Goal: Task Accomplishment & Management: Use online tool/utility

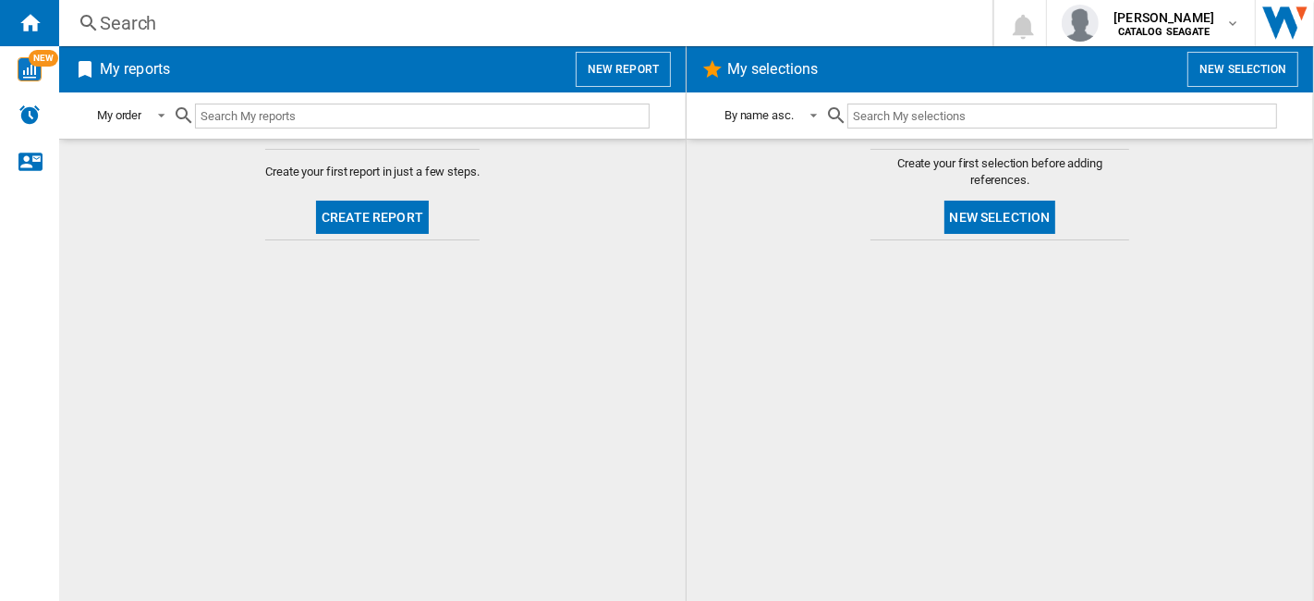
click at [390, 215] on button "Create report" at bounding box center [372, 217] width 113 height 33
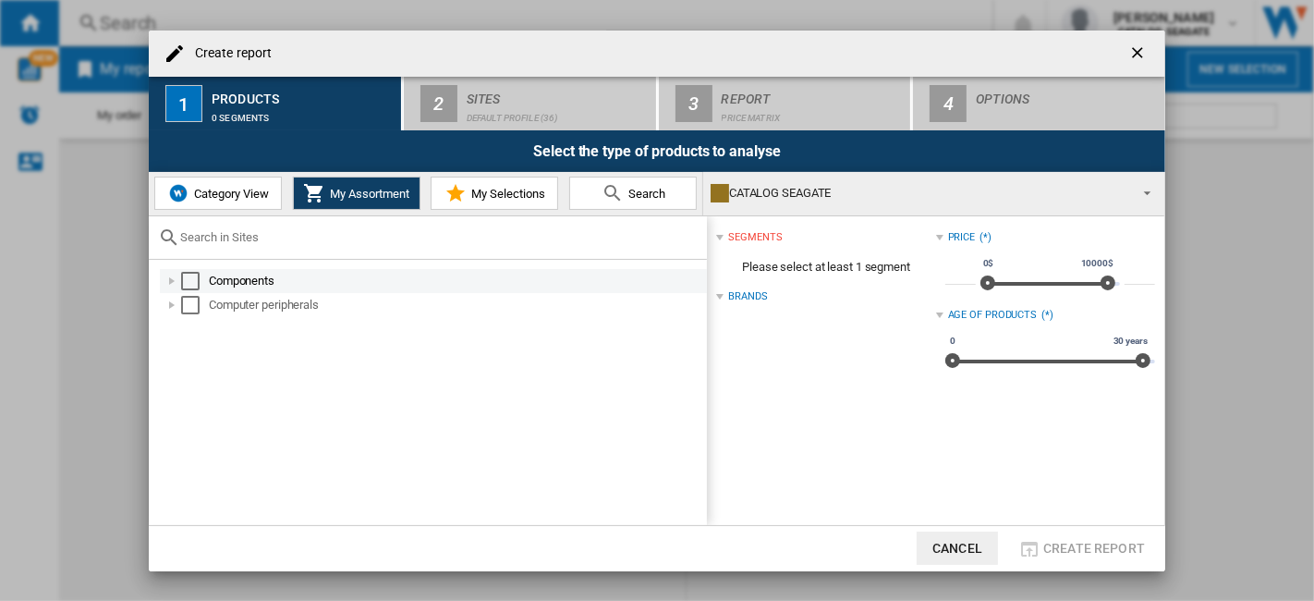
click at [191, 276] on div "Select" at bounding box center [190, 281] width 18 height 18
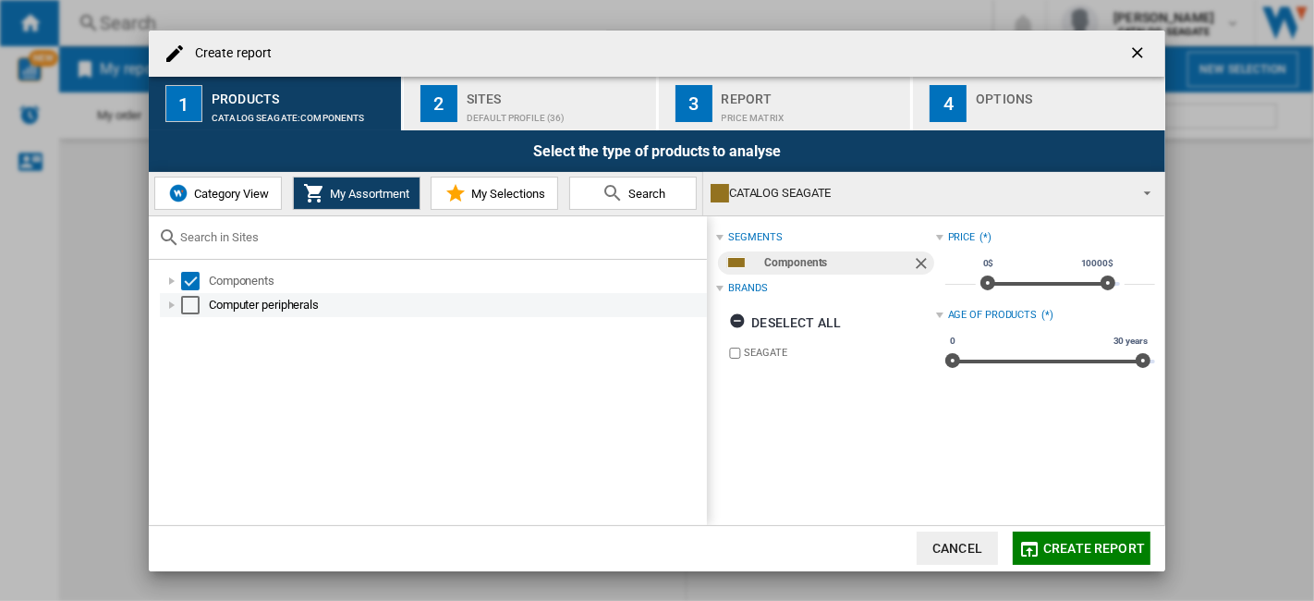
click at [198, 299] on div "Select" at bounding box center [190, 305] width 18 height 18
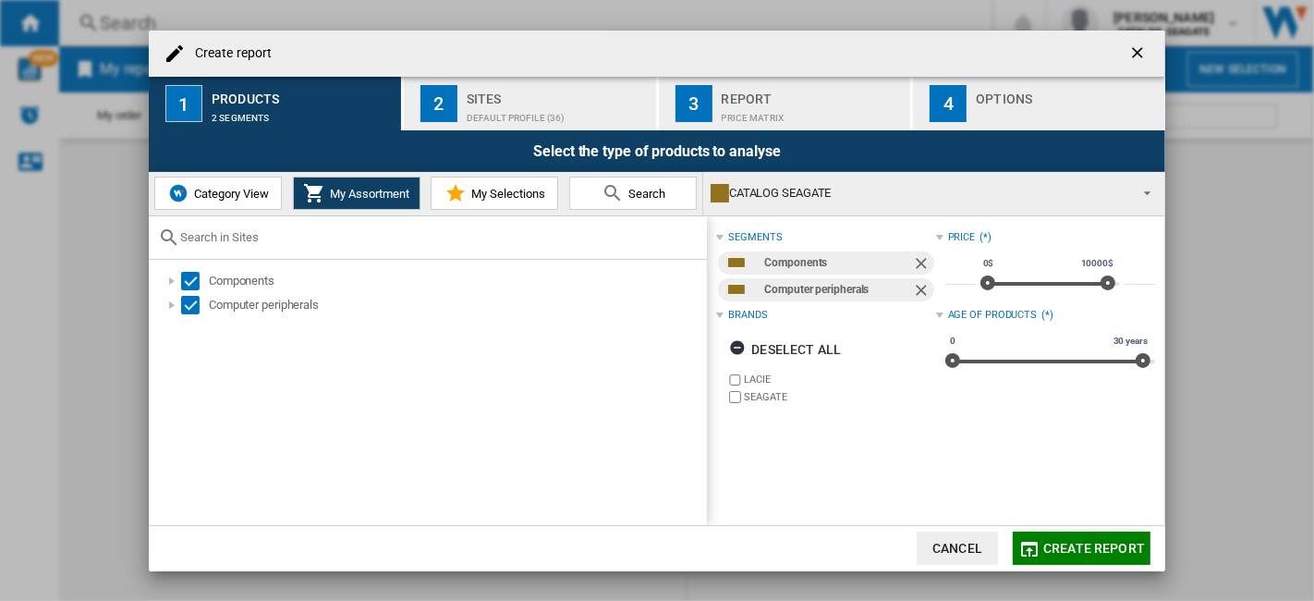
click at [232, 201] on button "Category View" at bounding box center [218, 193] width 128 height 33
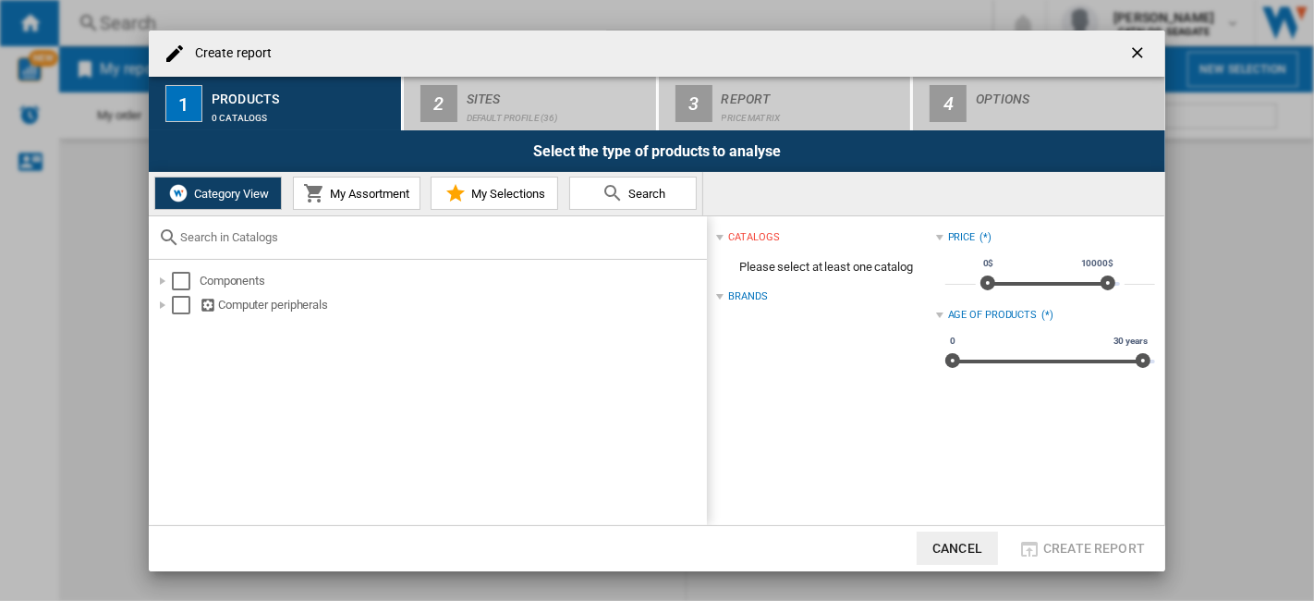
click at [340, 189] on span "My Assortment" at bounding box center [367, 194] width 84 height 14
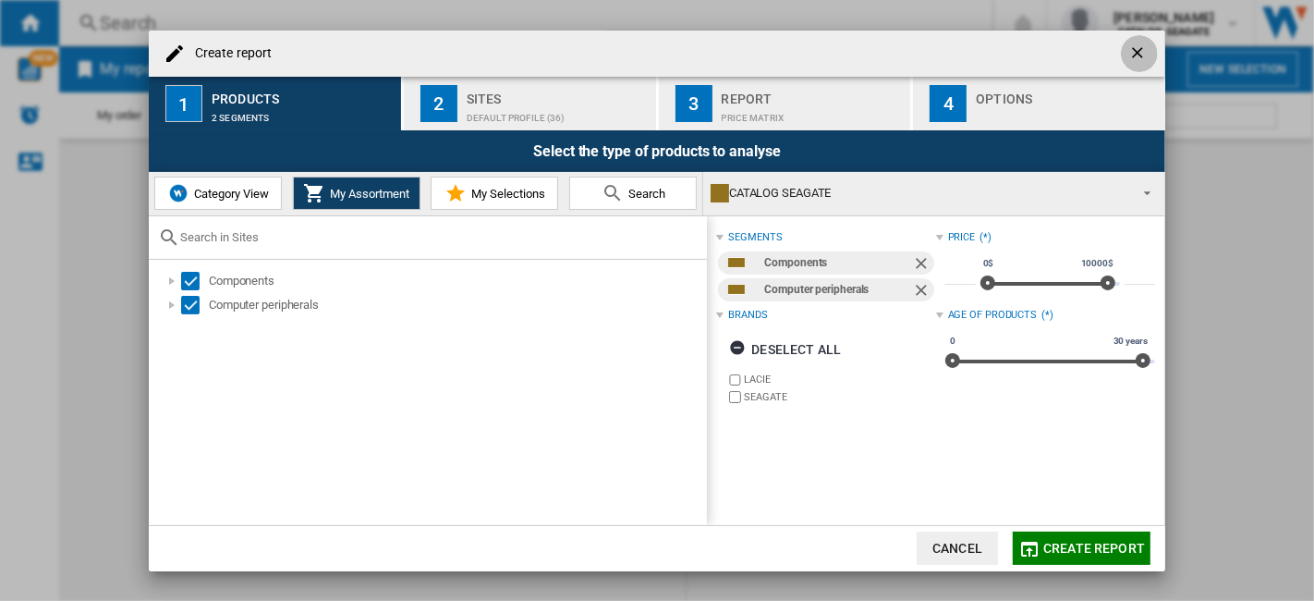
click at [1132, 55] on ng-md-icon "getI18NText('BUTTONS.CLOSE_DIALOG')" at bounding box center [1139, 54] width 22 height 22
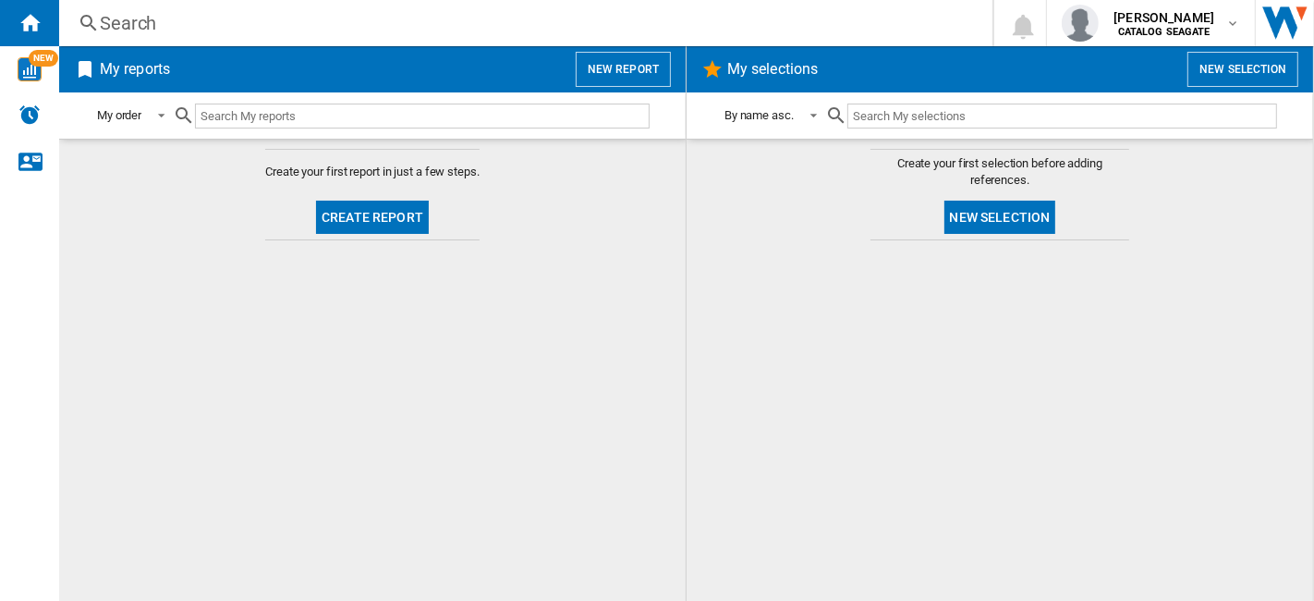
click at [388, 218] on button "Create report" at bounding box center [372, 217] width 113 height 33
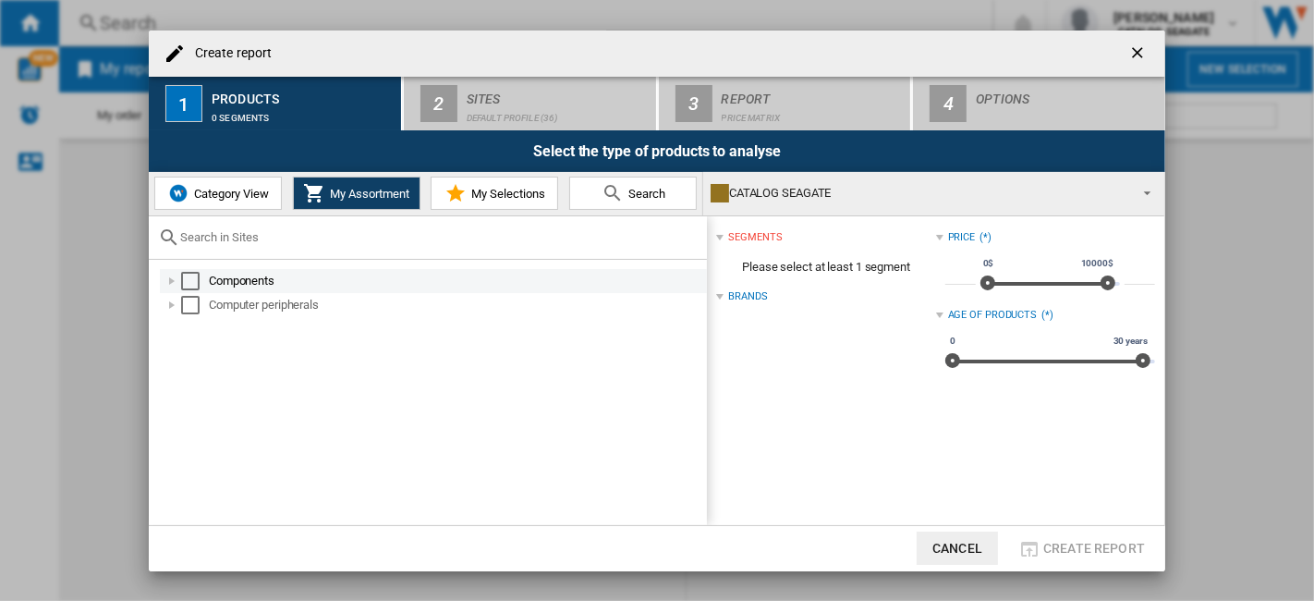
click at [193, 288] on div "Components" at bounding box center [433, 281] width 547 height 24
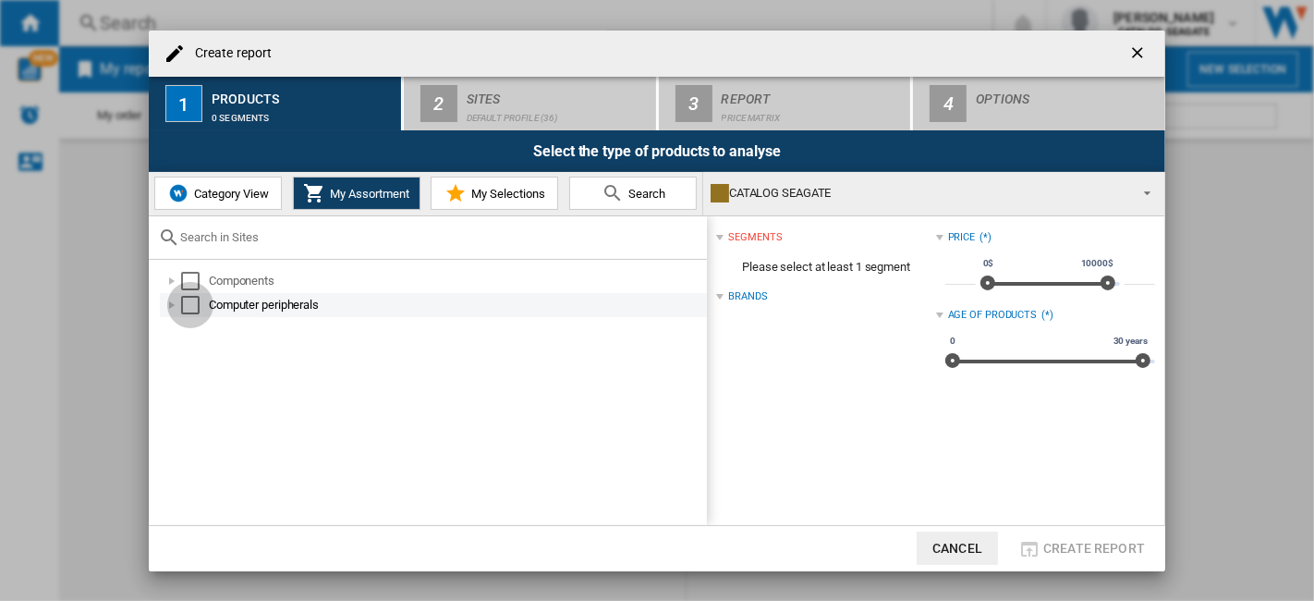
click at [194, 301] on div "Select" at bounding box center [190, 305] width 18 height 18
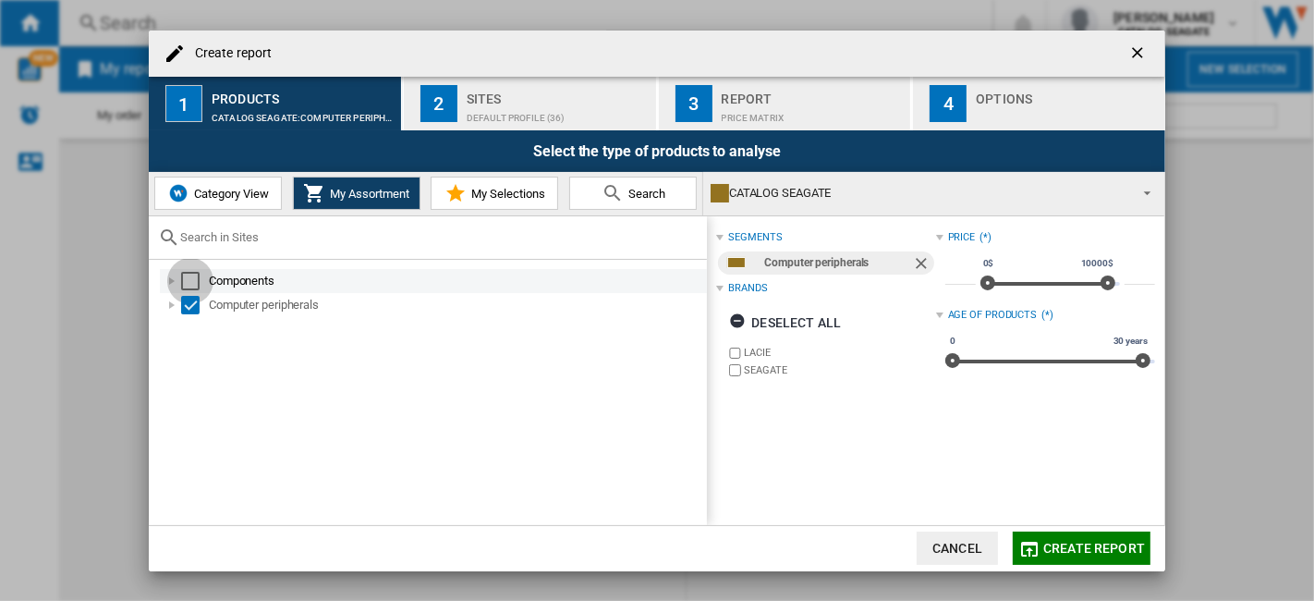
click at [191, 276] on div "Select" at bounding box center [190, 281] width 18 height 18
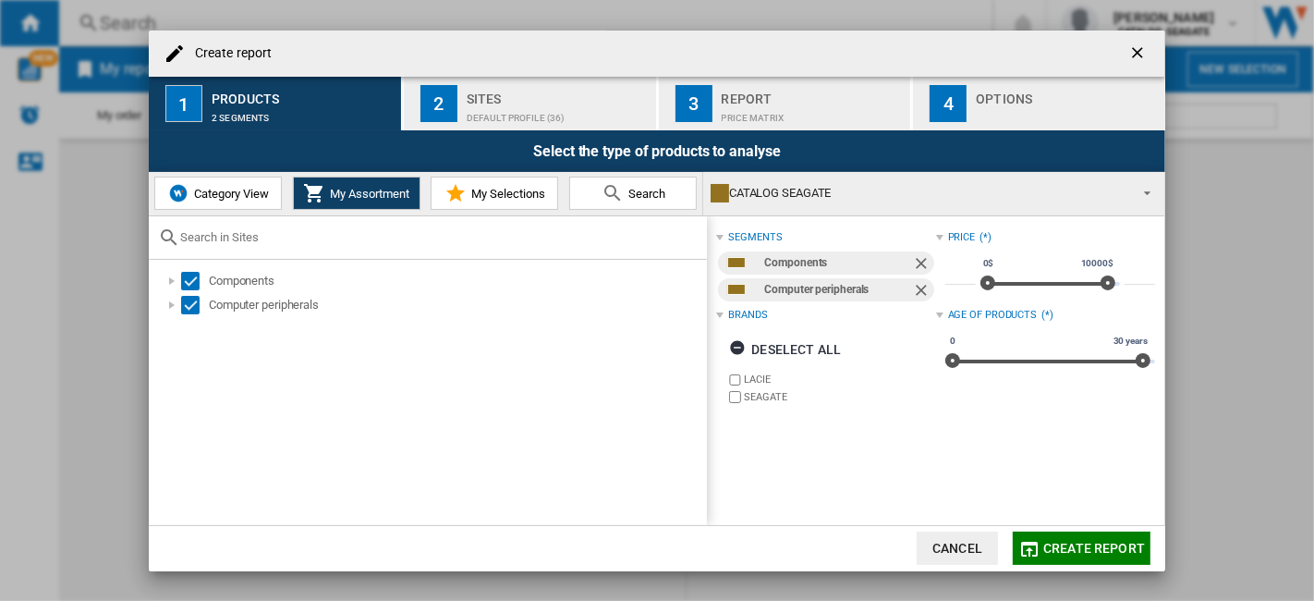
click at [1088, 549] on span "Create report" at bounding box center [1094, 548] width 102 height 15
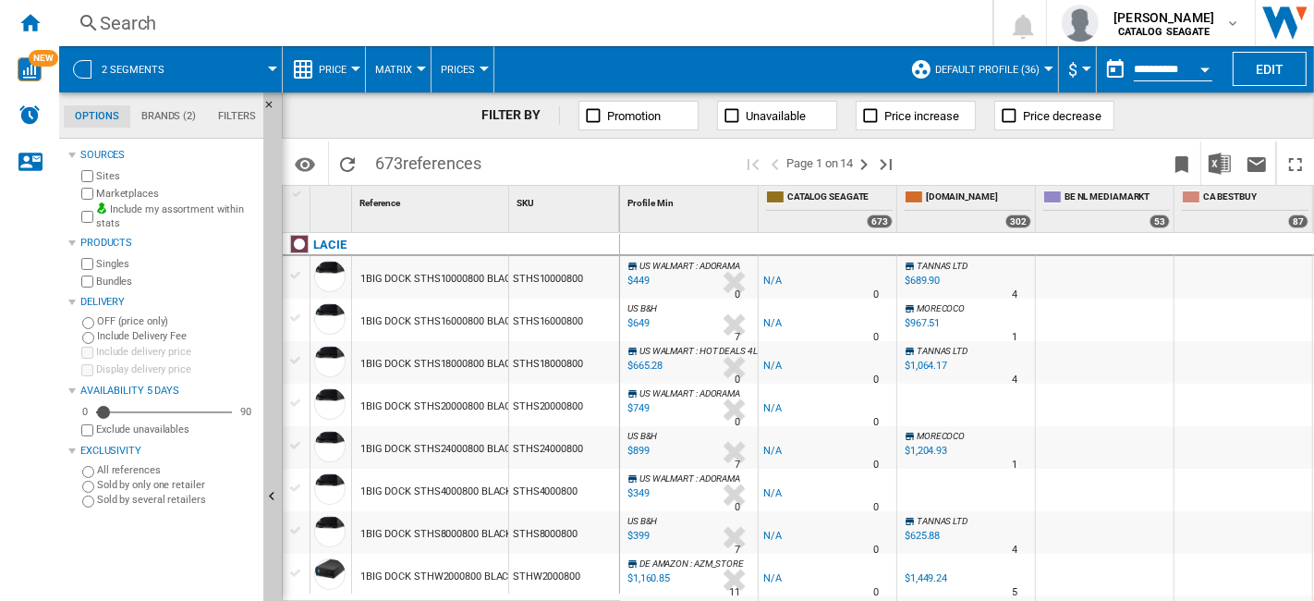
click at [932, 126] on button "Price increase" at bounding box center [916, 116] width 120 height 30
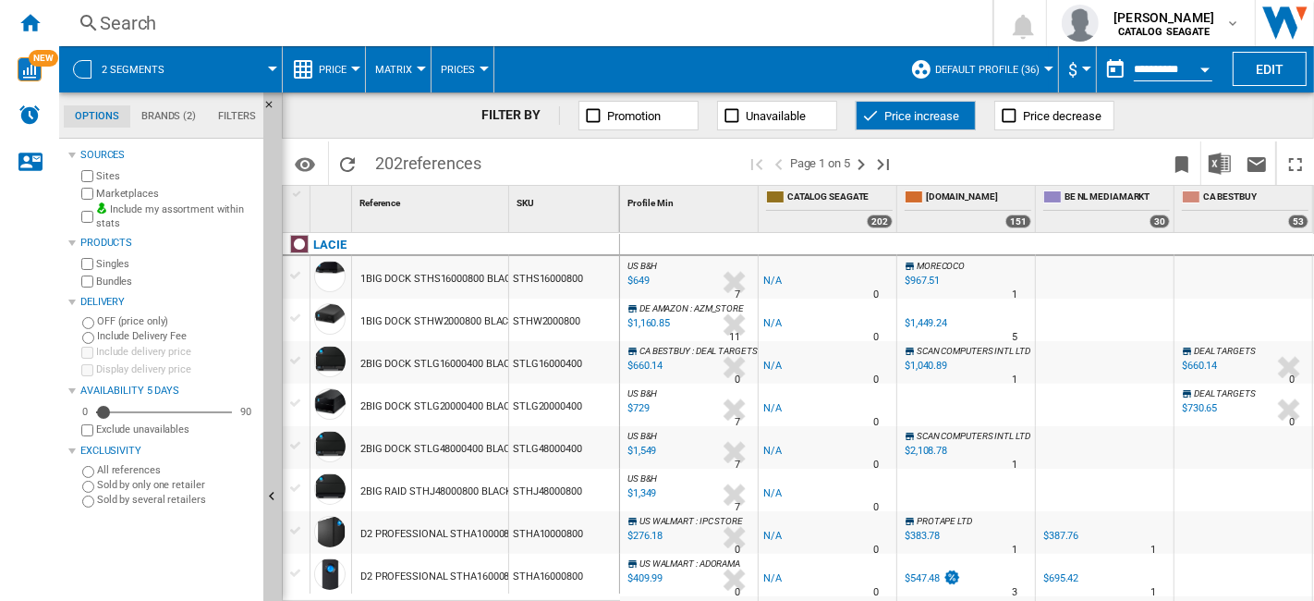
scroll to position [513, 0]
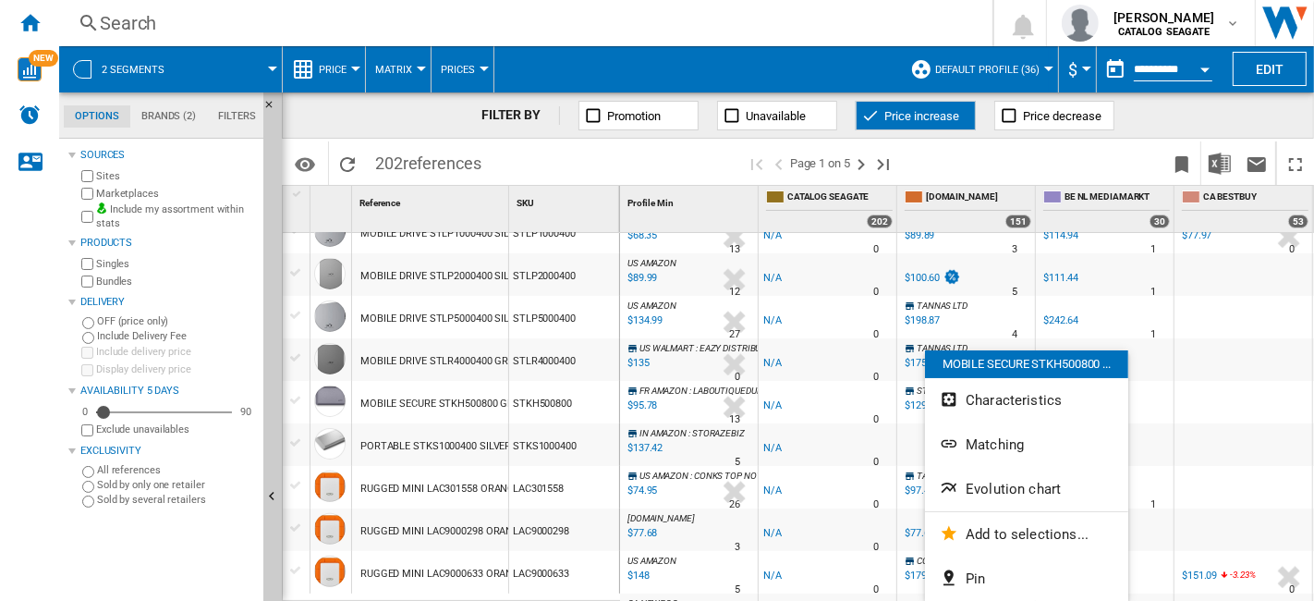
click at [912, 409] on div at bounding box center [657, 300] width 1314 height 601
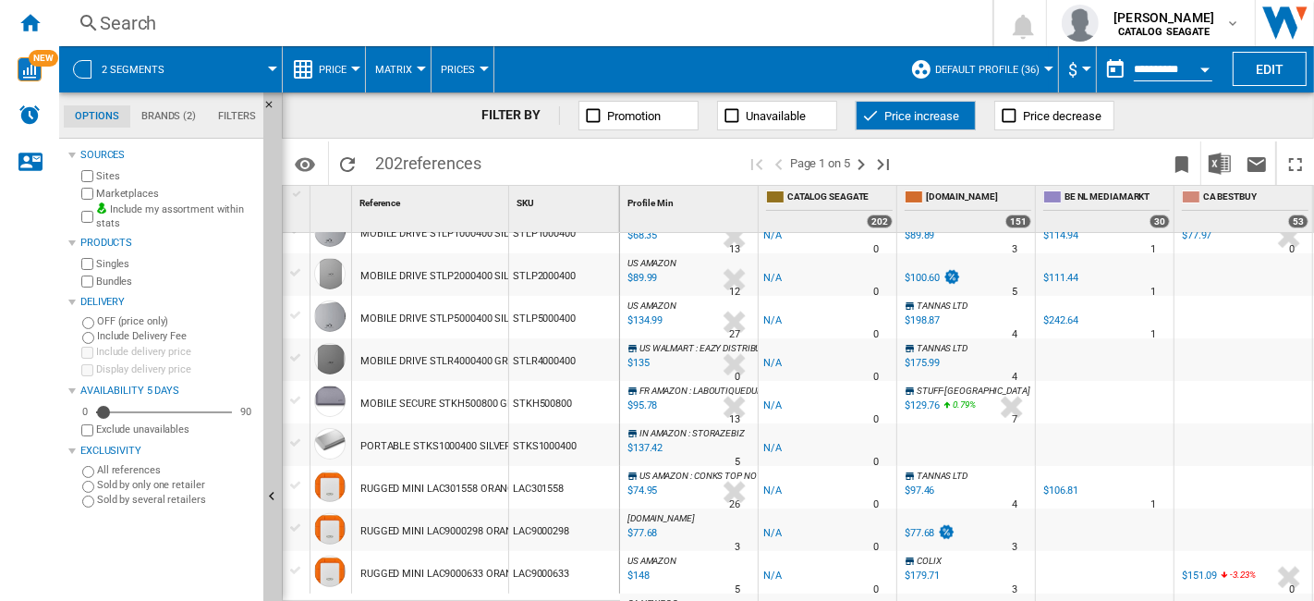
click at [147, 190] on label "Marketplaces" at bounding box center [176, 194] width 160 height 14
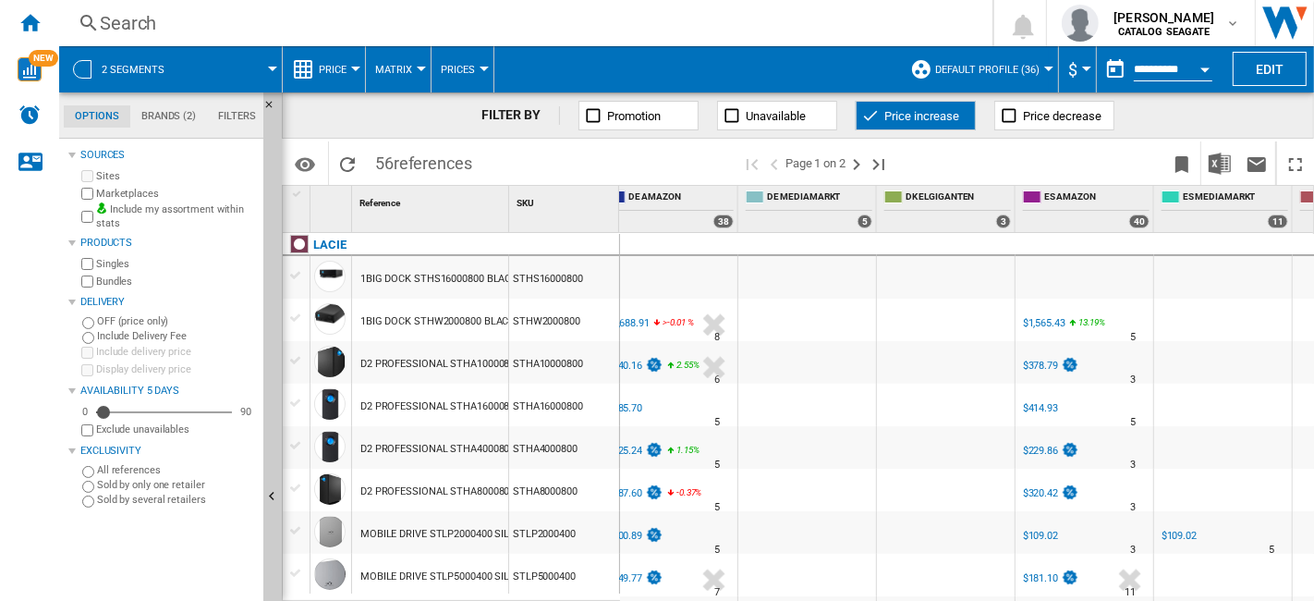
scroll to position [0, 1538]
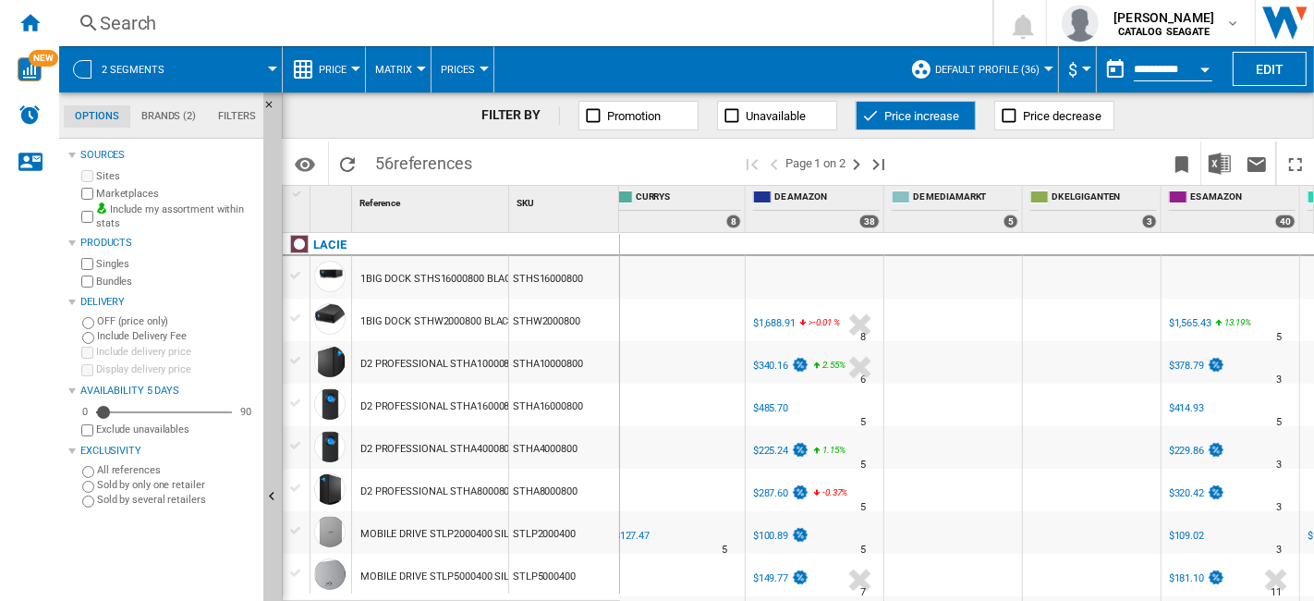
click at [469, 448] on div "D2 PROFESSIONAL STHA4000800 BLACK 4TB" at bounding box center [464, 449] width 209 height 43
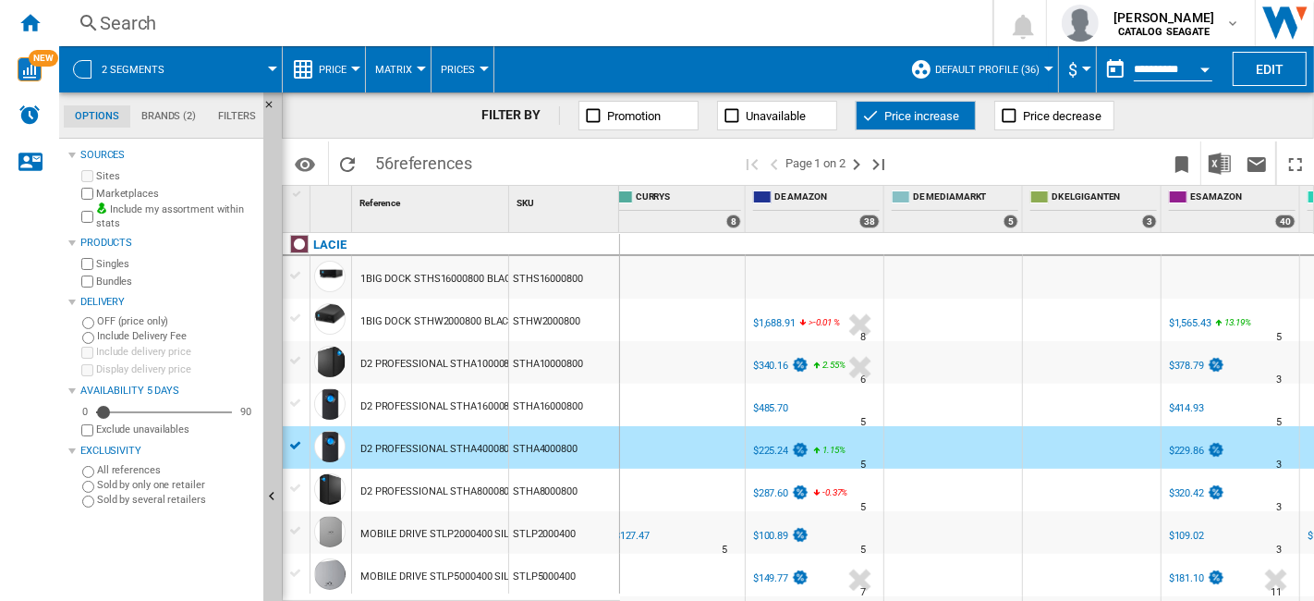
click at [486, 361] on div "D2 PROFESSIONAL STHA10000800 BLACK 10TB" at bounding box center [470, 364] width 220 height 43
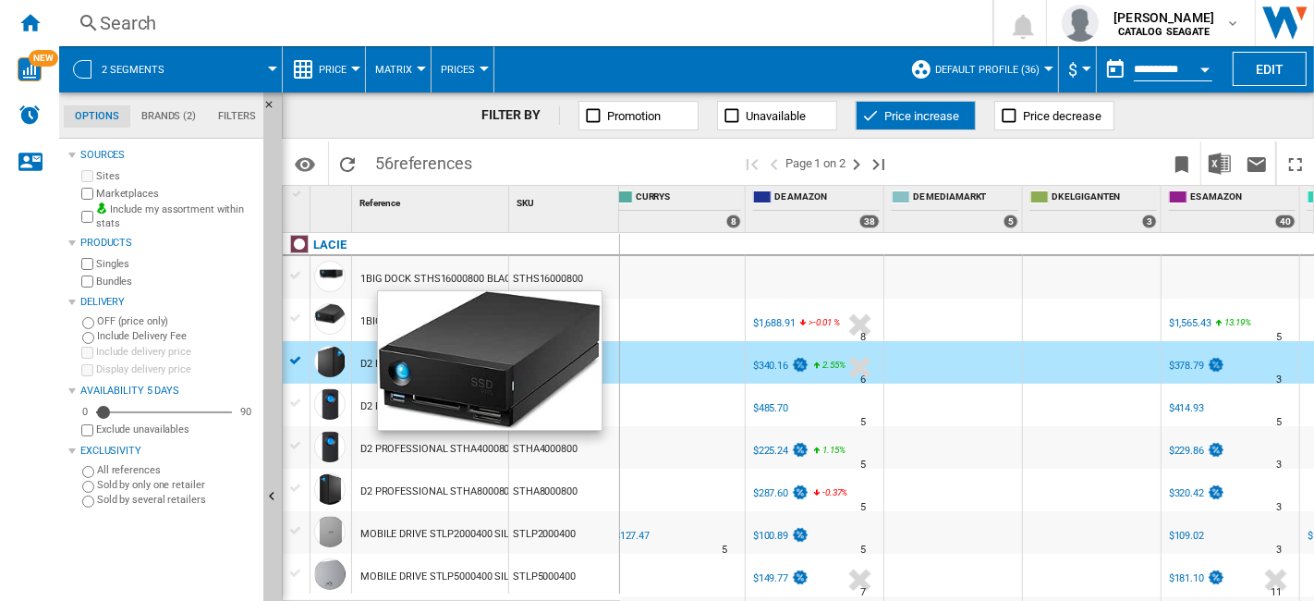
click at [341, 312] on div at bounding box center [329, 318] width 31 height 31
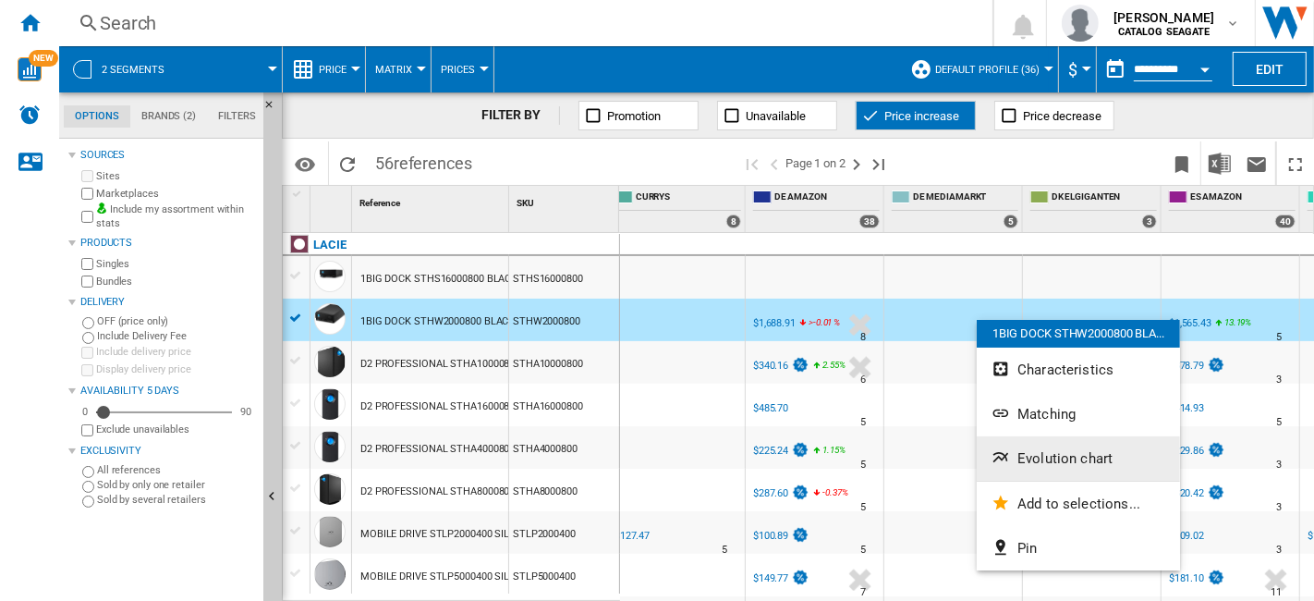
click at [1077, 450] on span "Evolution chart" at bounding box center [1065, 458] width 95 height 17
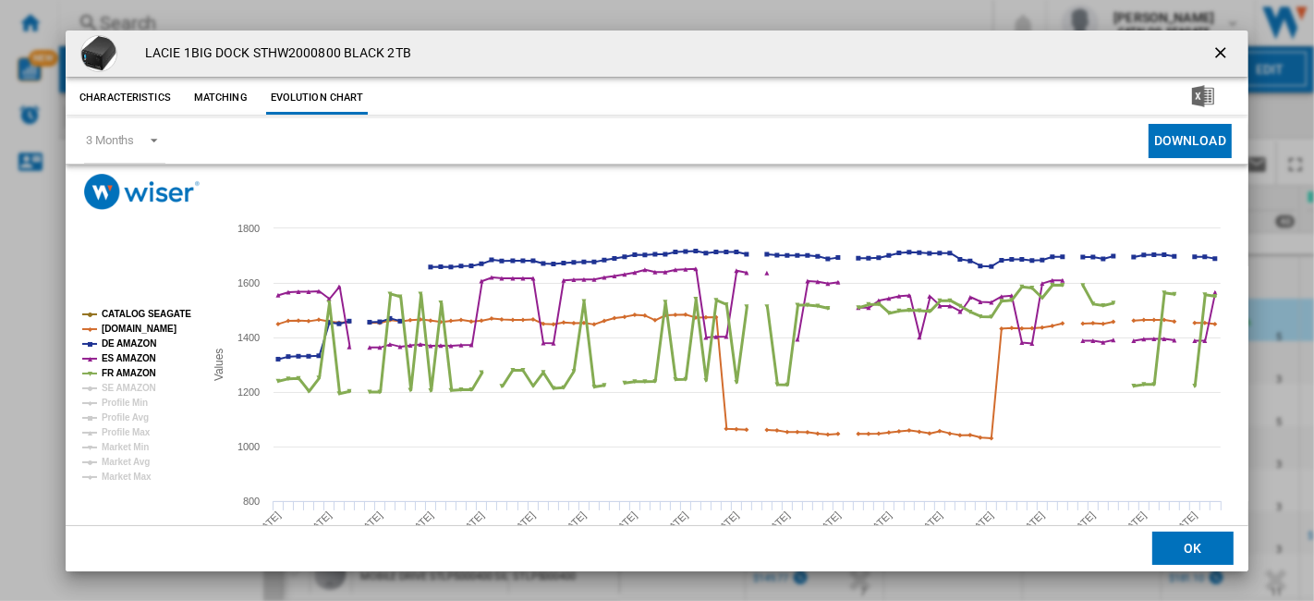
drag, startPoint x: 115, startPoint y: 372, endPoint x: 130, endPoint y: 362, distance: 18.7
click at [116, 372] on tspan "FR AMAZON" at bounding box center [129, 373] width 55 height 10
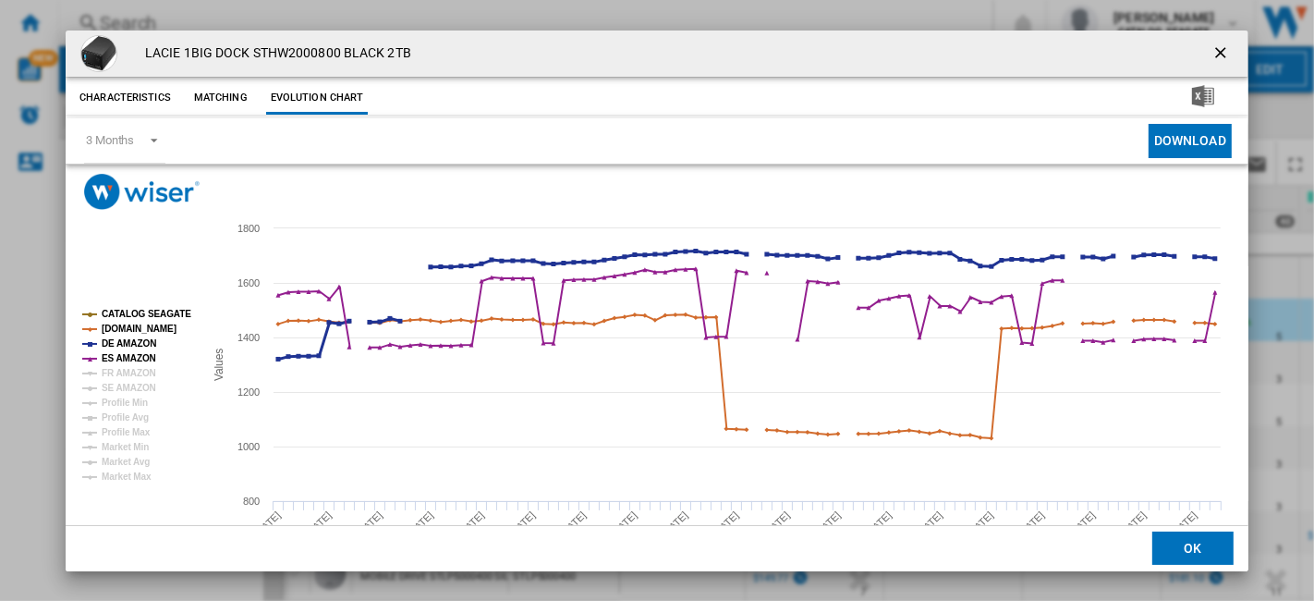
click at [134, 339] on tspan "DE AMAZON" at bounding box center [129, 343] width 55 height 10
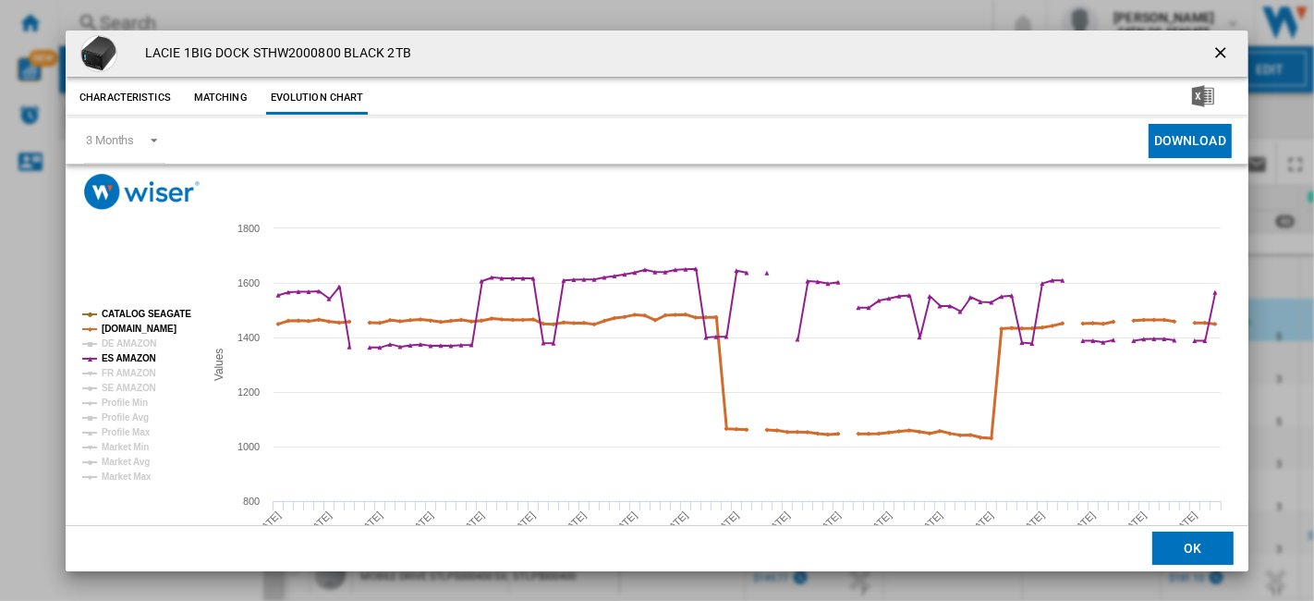
click at [155, 323] on tspan "[DOMAIN_NAME]" at bounding box center [139, 328] width 75 height 10
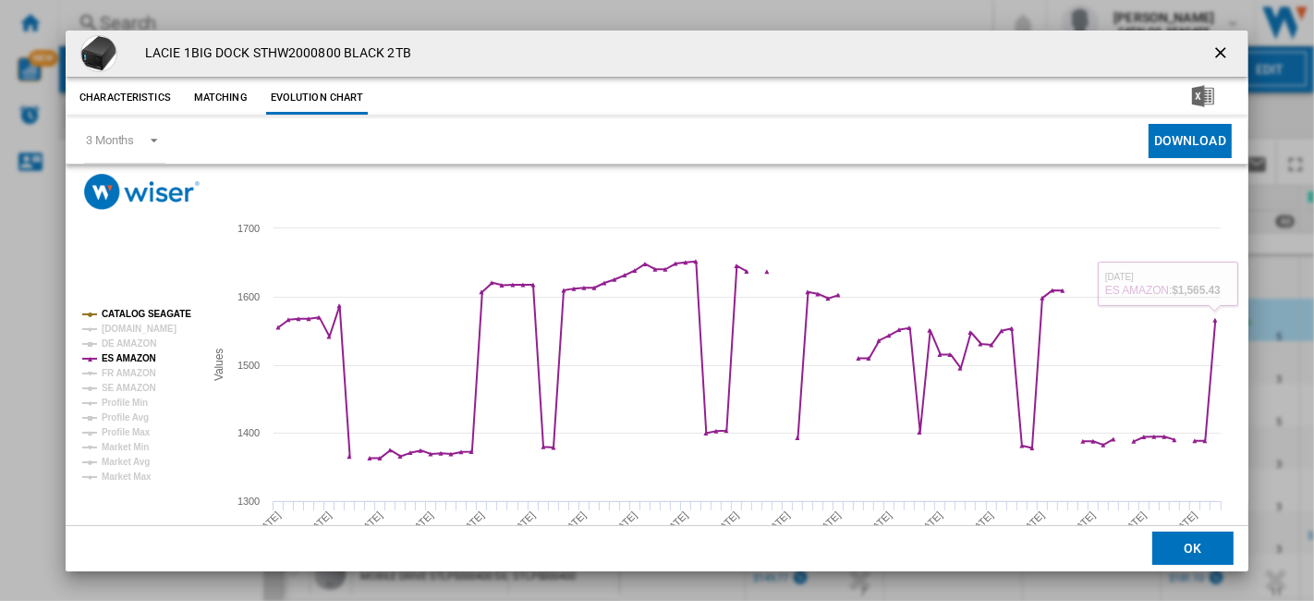
click at [1221, 51] on ng-md-icon "getI18NText('BUTTONS.CLOSE_DIALOG')" at bounding box center [1223, 54] width 22 height 22
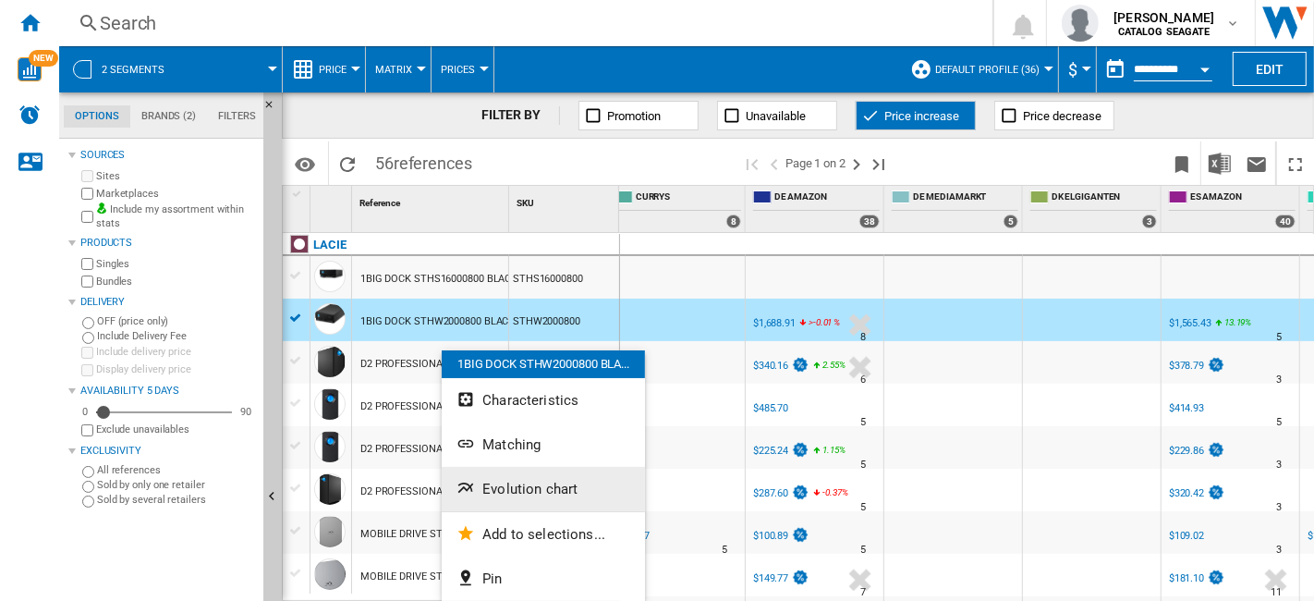
click at [512, 487] on span "Evolution chart" at bounding box center [529, 489] width 95 height 17
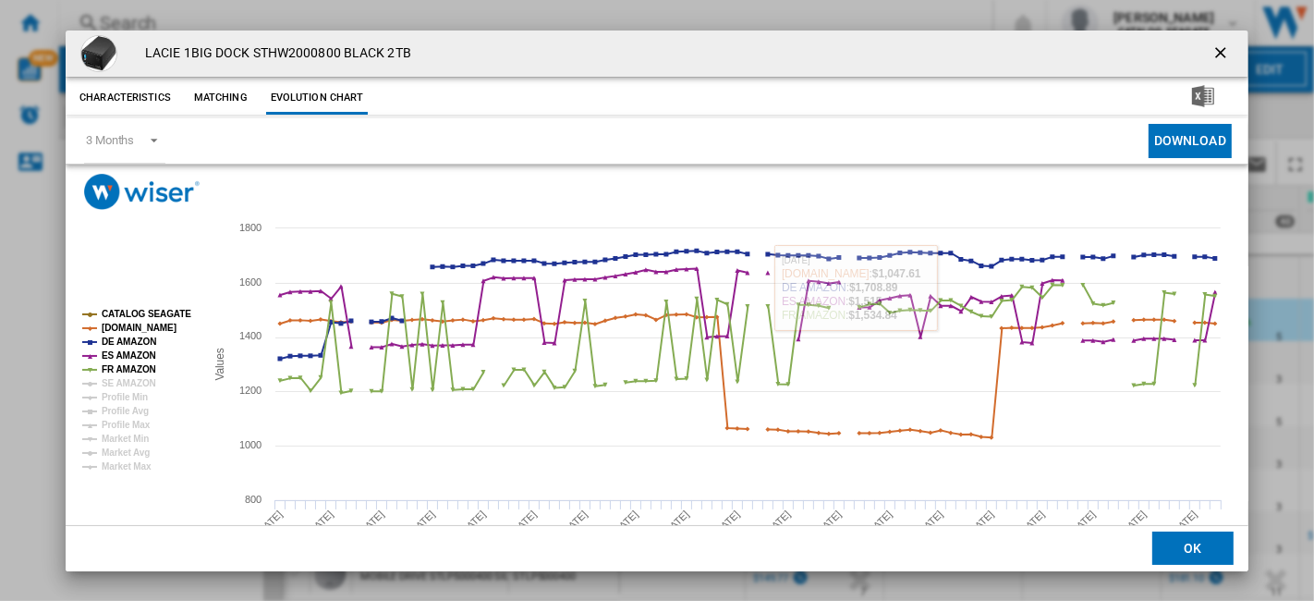
click at [1214, 44] on ng-md-icon "getI18NText('BUTTONS.CLOSE_DIALOG')" at bounding box center [1223, 54] width 22 height 22
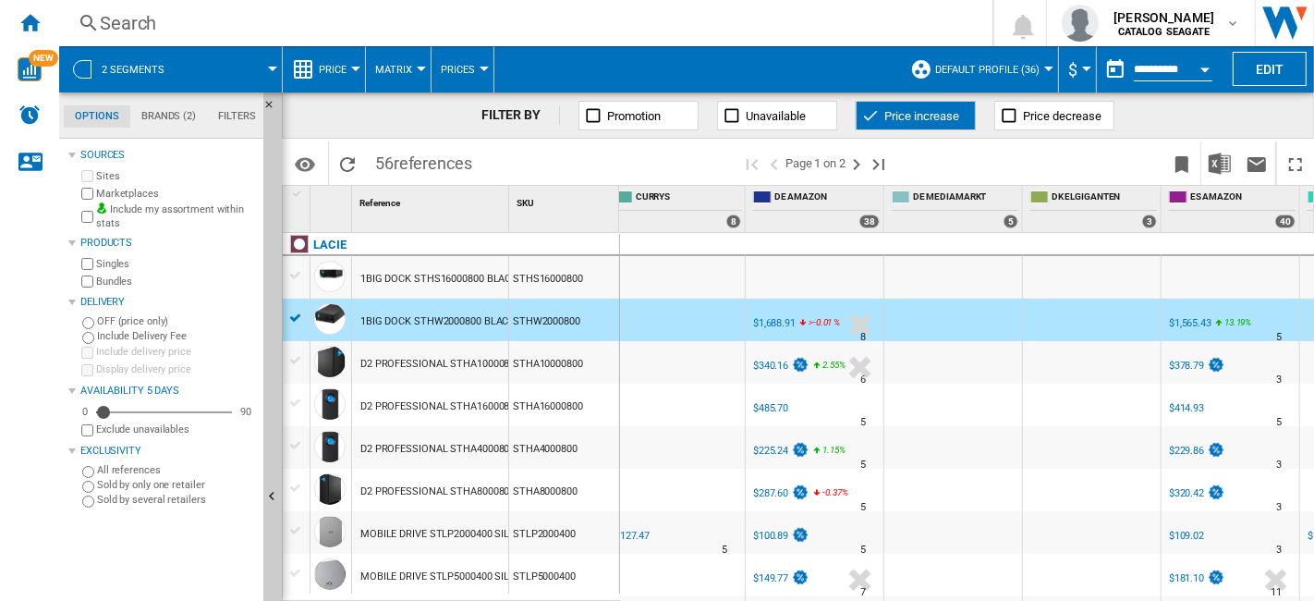
click at [913, 112] on span "Price increase" at bounding box center [921, 116] width 75 height 14
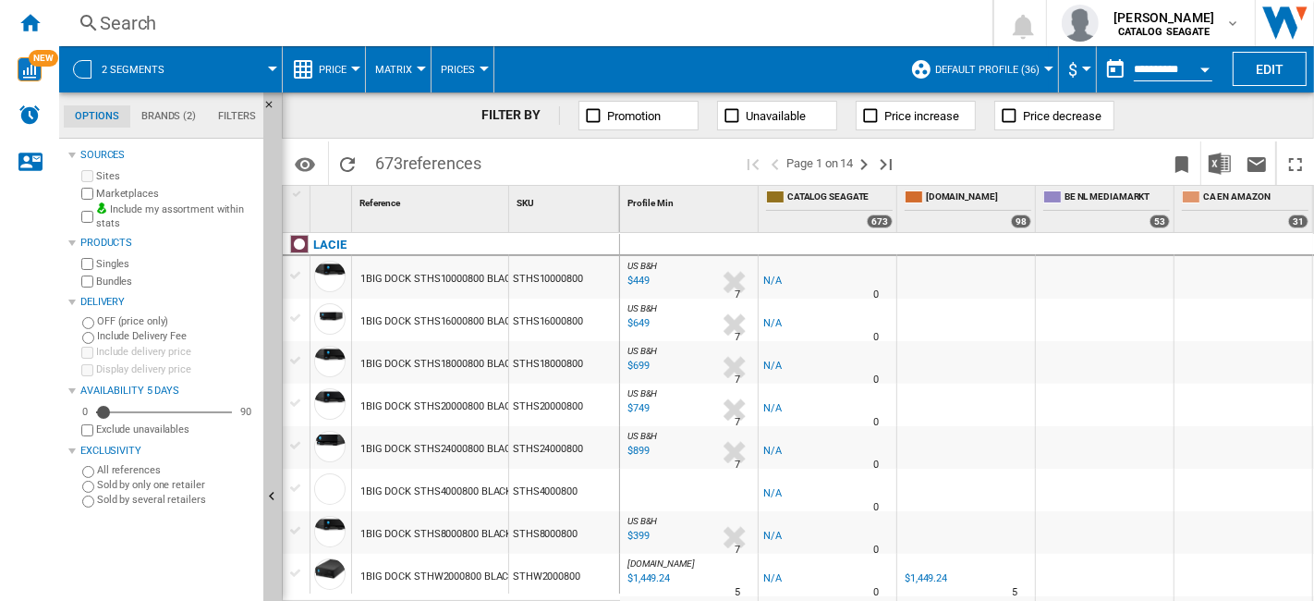
click at [785, 118] on span "Unavailable" at bounding box center [776, 116] width 60 height 14
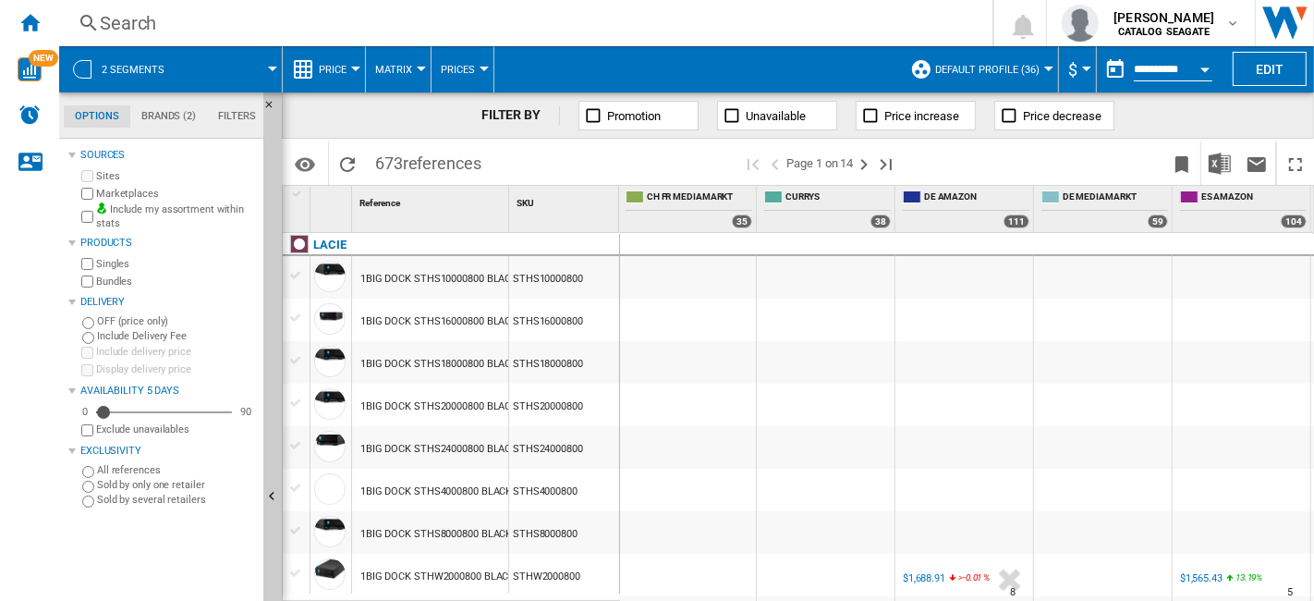
scroll to position [410, 0]
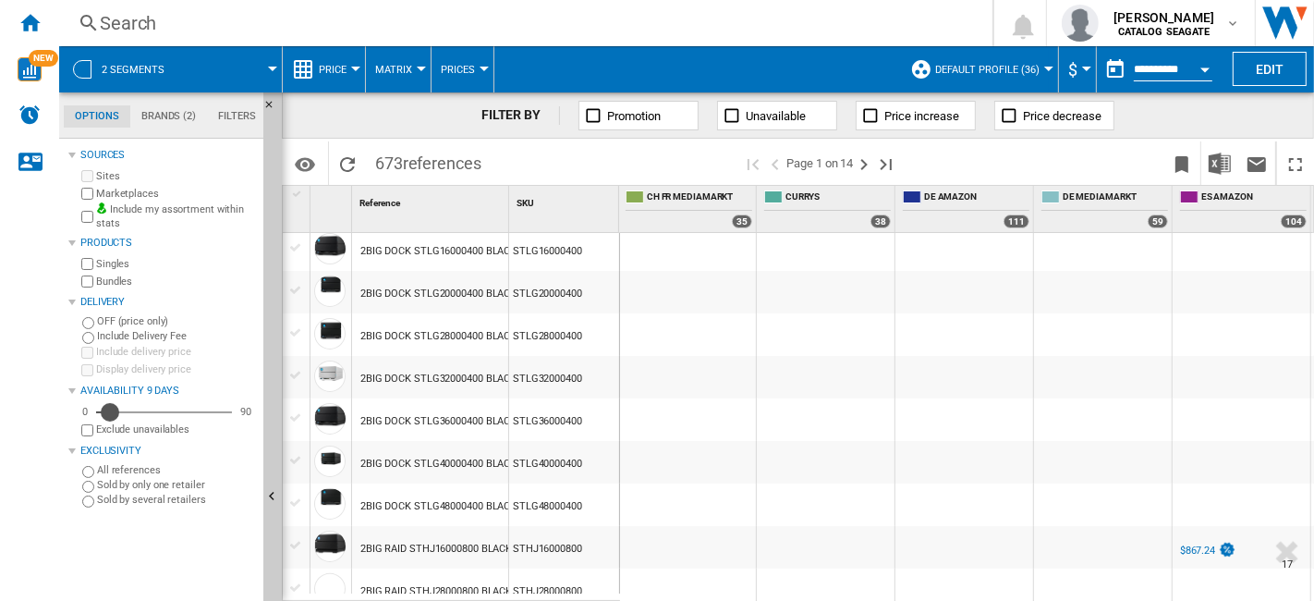
click at [111, 411] on div "Availability" at bounding box center [110, 412] width 18 height 18
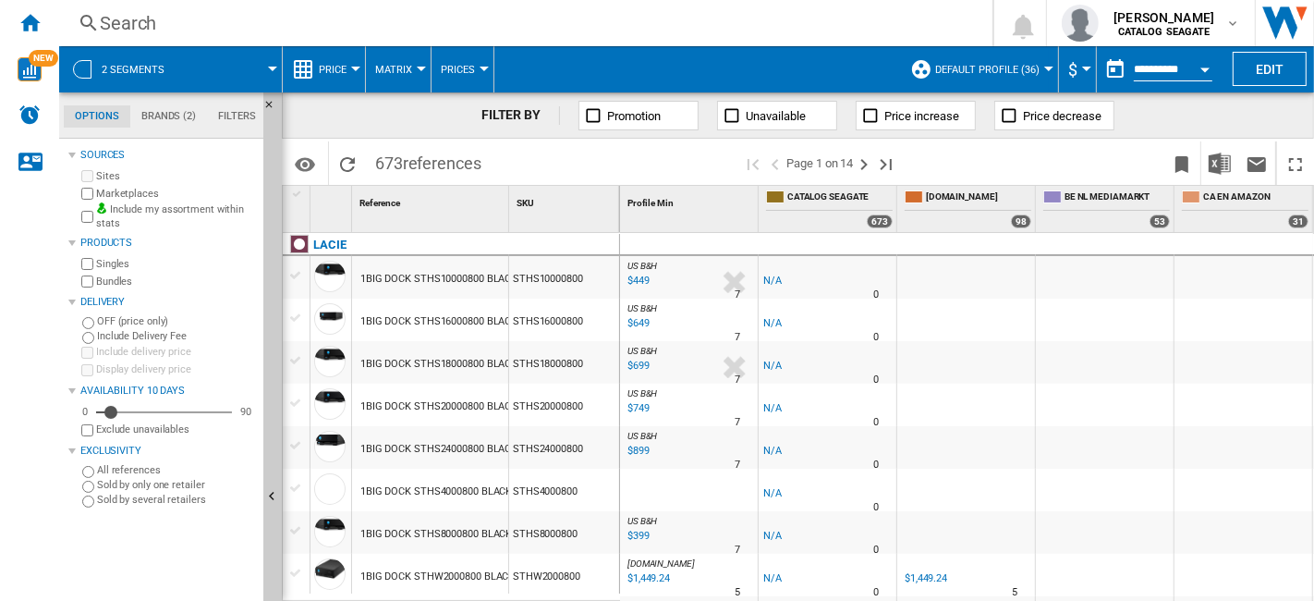
click at [778, 122] on span "Unavailable" at bounding box center [776, 116] width 60 height 14
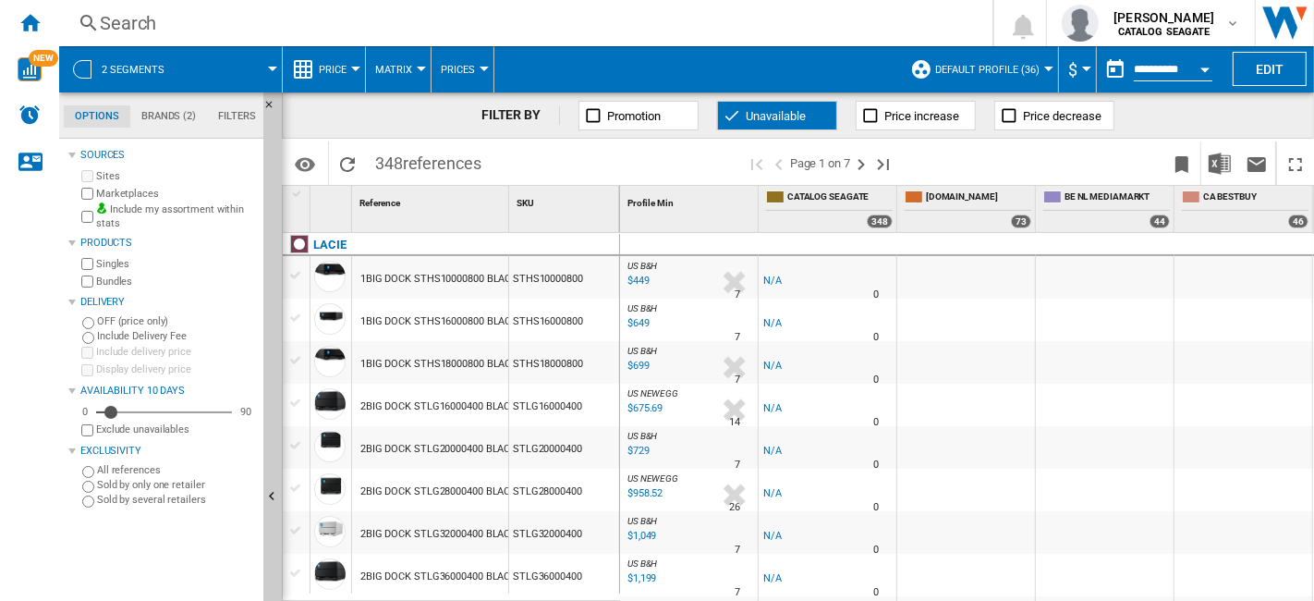
scroll to position [205, 0]
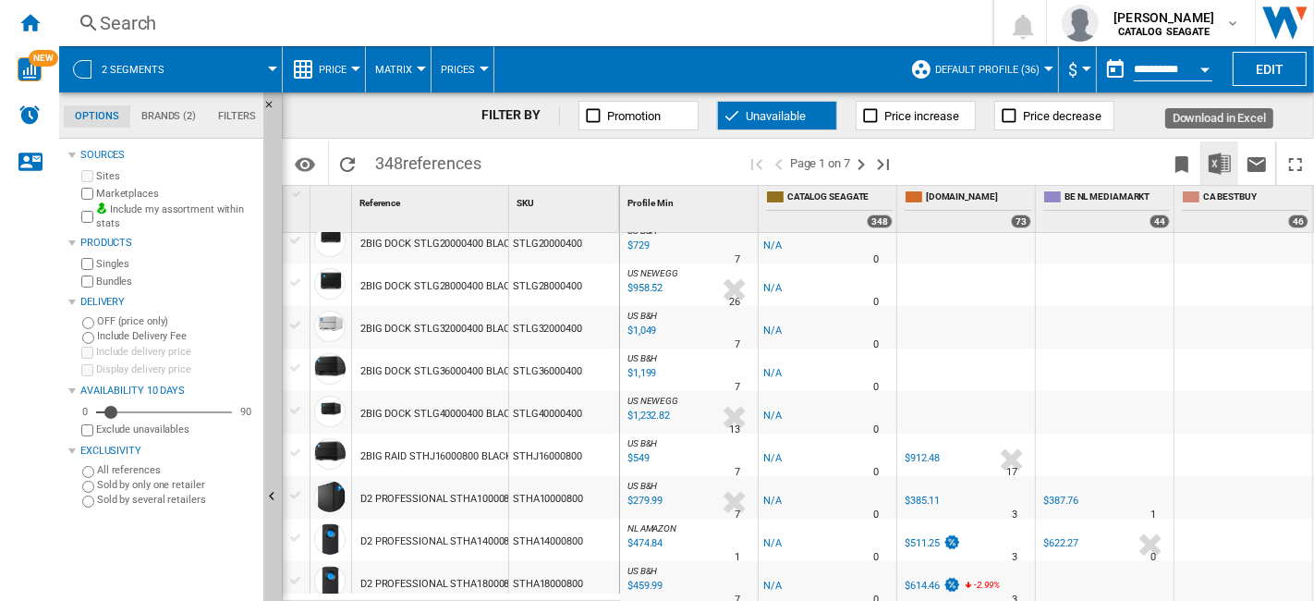
click at [1220, 168] on img "Download in Excel" at bounding box center [1220, 163] width 22 height 22
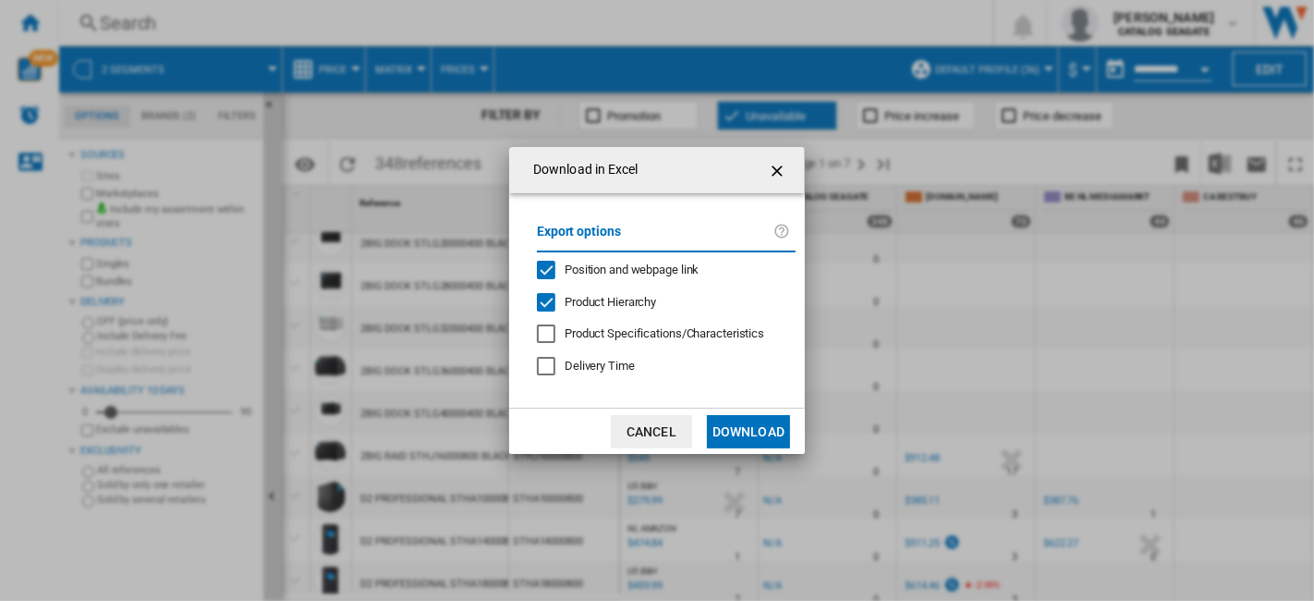
click at [589, 370] on span "Delivery Time" at bounding box center [600, 366] width 70 height 14
click at [543, 300] on div "Product Hierarchy" at bounding box center [546, 302] width 18 height 18
click at [546, 262] on div "Position and webpage link" at bounding box center [546, 270] width 18 height 18
click at [752, 432] on button "Download" at bounding box center [748, 431] width 83 height 33
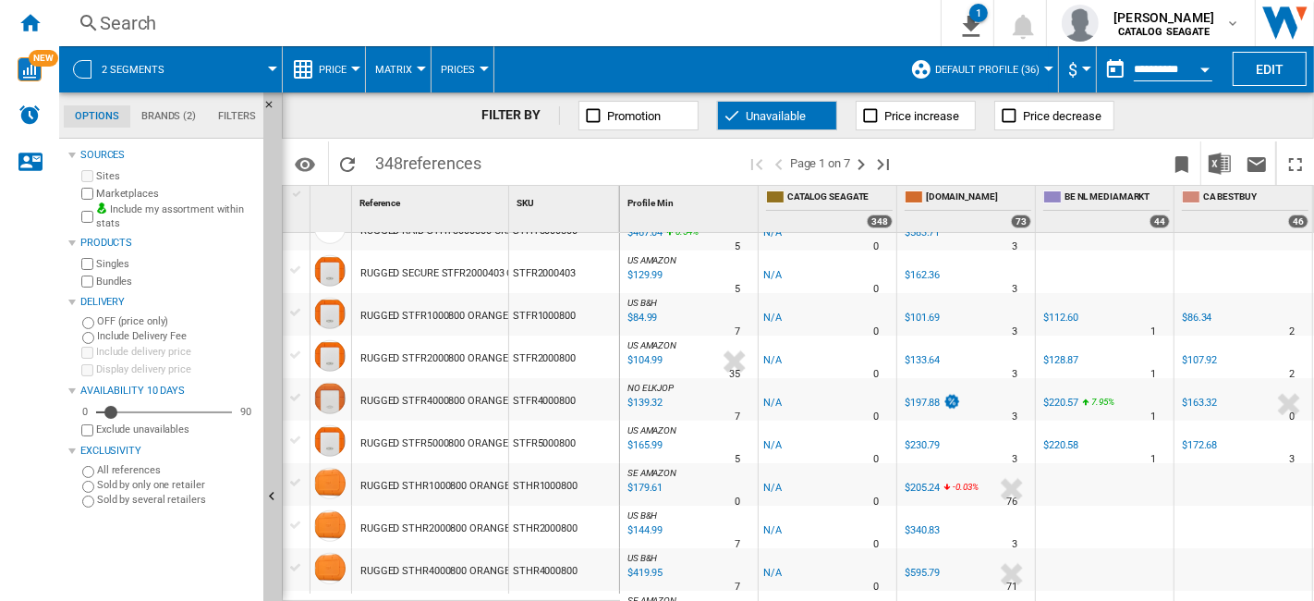
scroll to position [1810, 0]
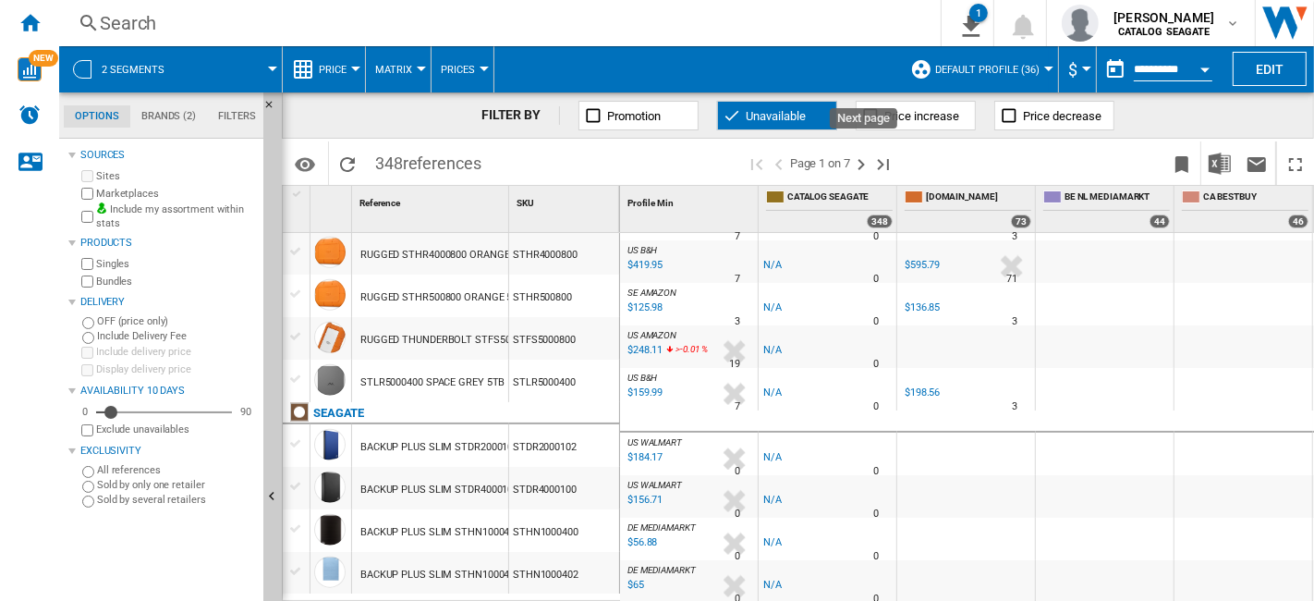
drag, startPoint x: 866, startPoint y: 170, endPoint x: 1151, endPoint y: 386, distance: 357.5
click at [866, 169] on ng-md-icon "Next page" at bounding box center [861, 164] width 22 height 22
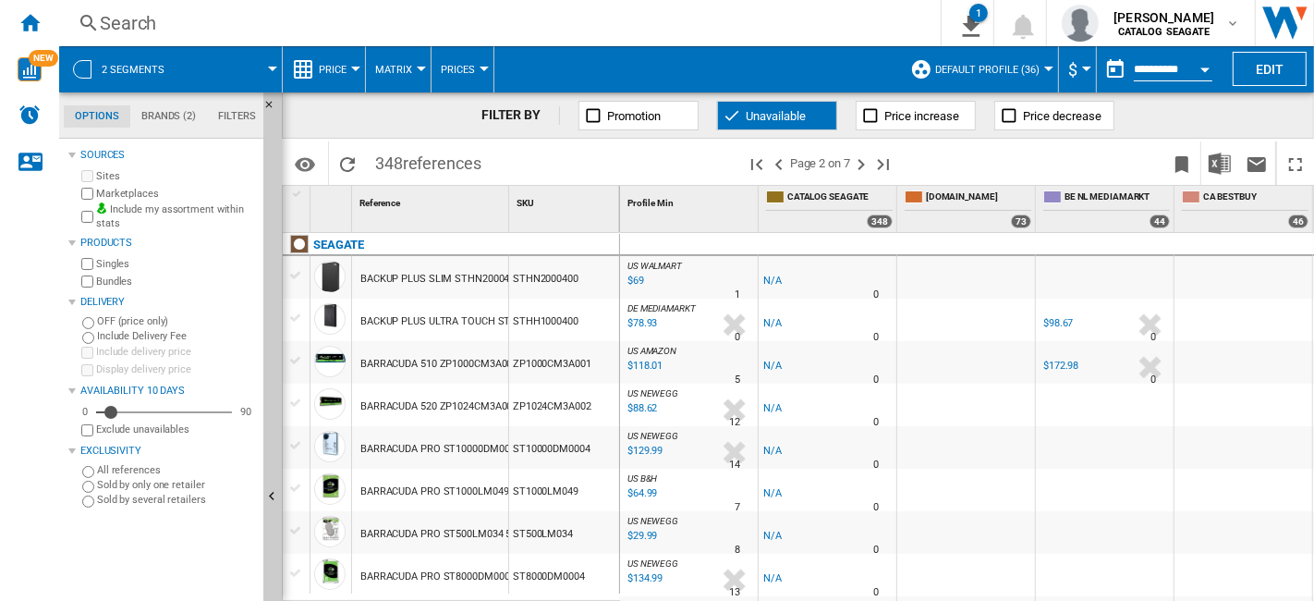
scroll to position [410, 0]
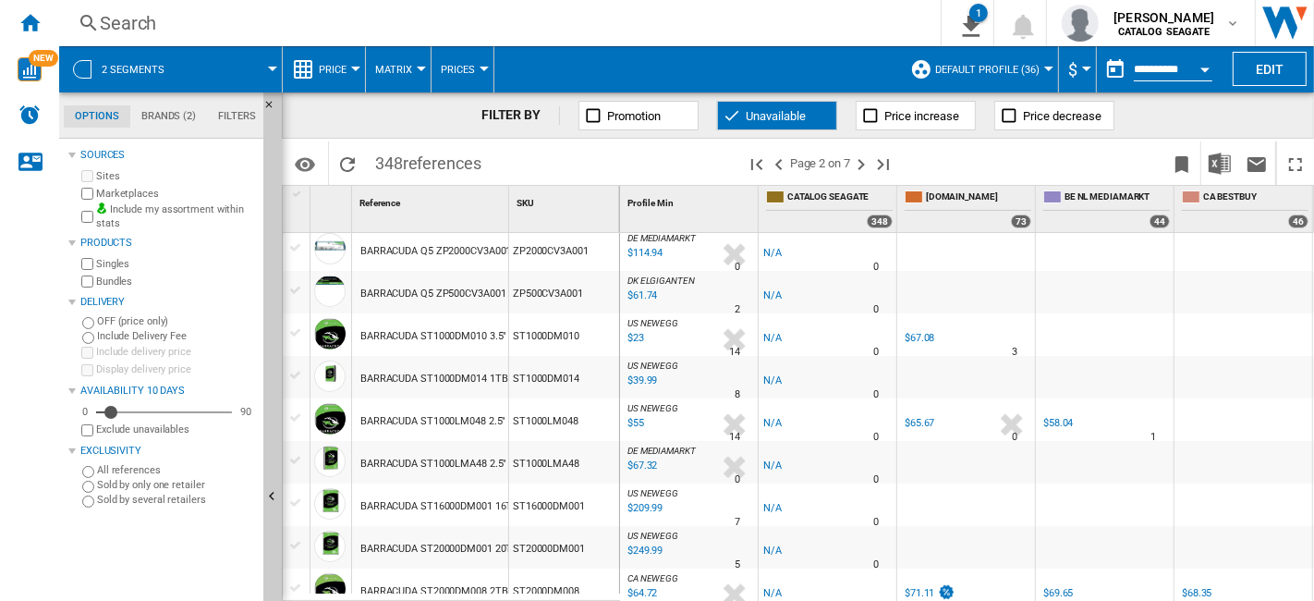
click at [175, 207] on label "Include my assortment within stats" at bounding box center [176, 216] width 160 height 29
